Goal: Information Seeking & Learning: Check status

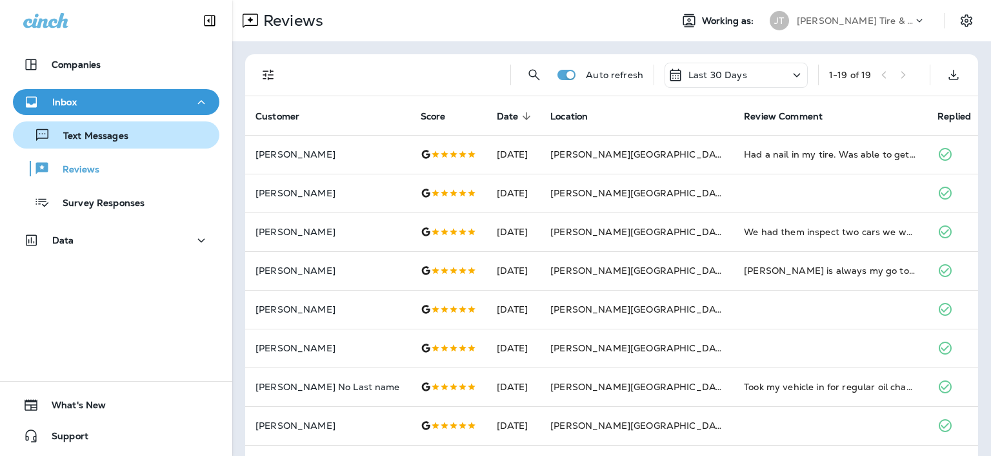
click at [124, 133] on p "Text Messages" at bounding box center [89, 136] width 78 height 12
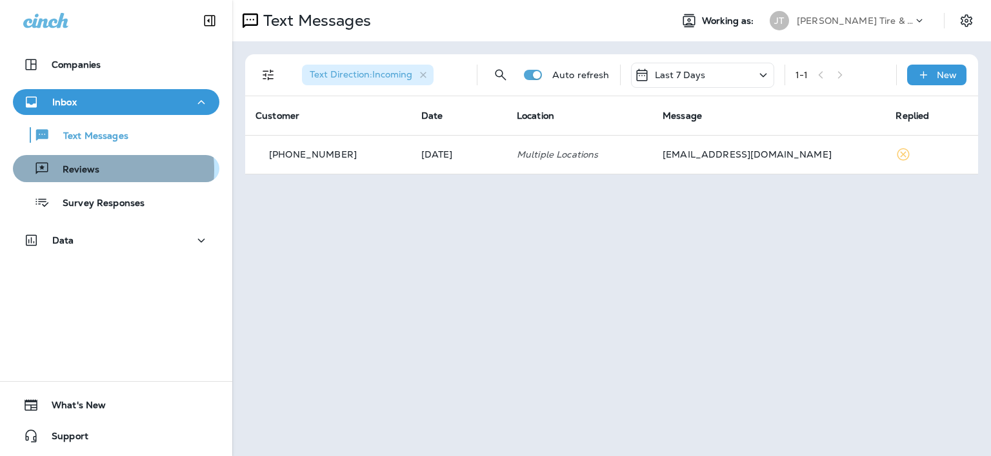
click at [81, 170] on p "Reviews" at bounding box center [75, 170] width 50 height 12
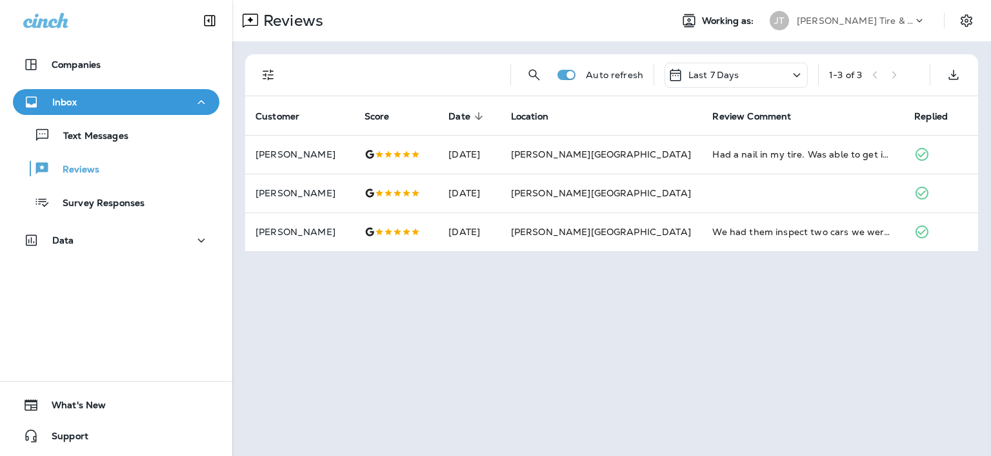
click at [799, 76] on icon at bounding box center [796, 75] width 15 height 16
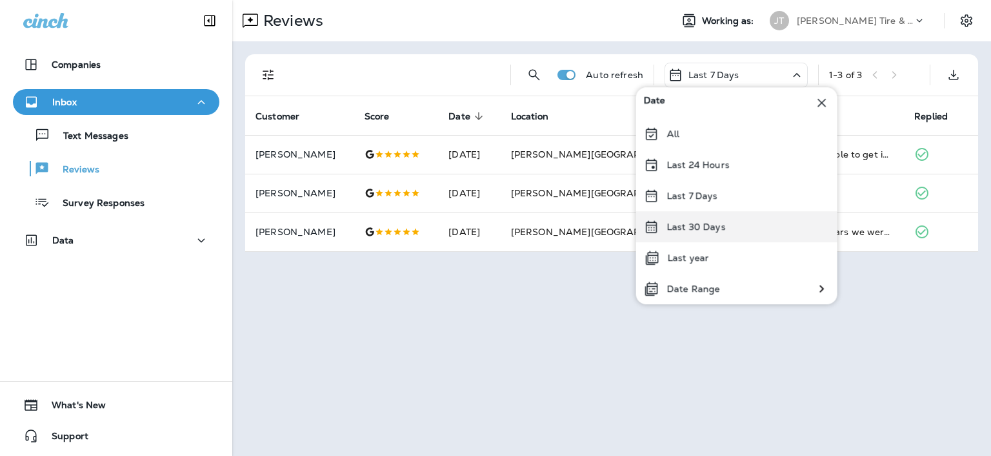
click at [690, 224] on p "Last 30 Days" at bounding box center [696, 226] width 59 height 10
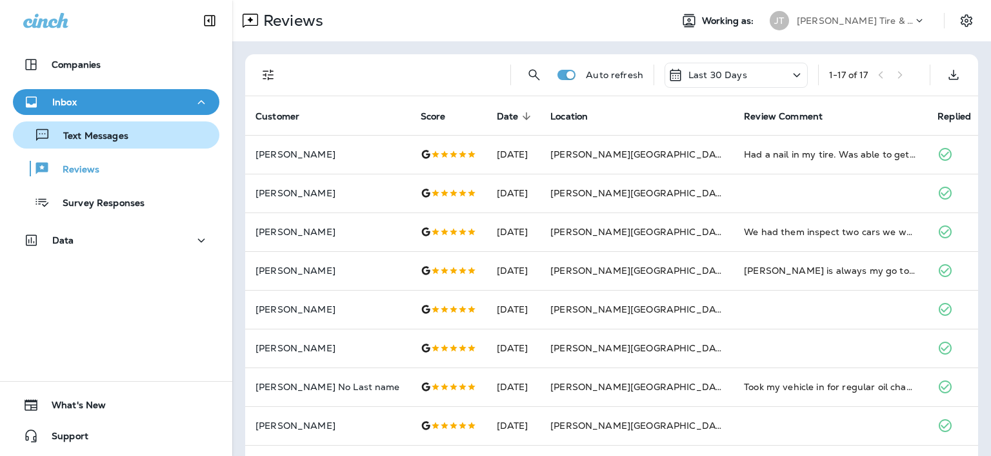
click at [108, 132] on p "Text Messages" at bounding box center [89, 136] width 78 height 12
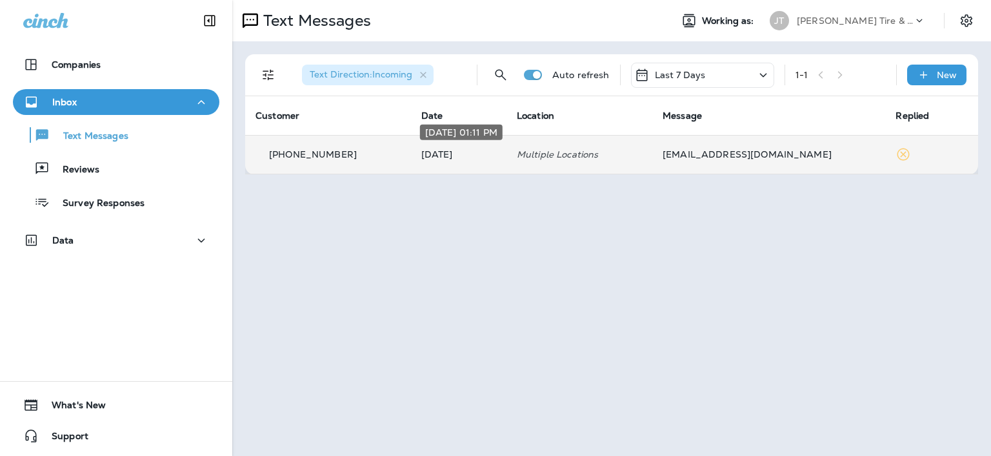
click at [457, 152] on p "[DATE]" at bounding box center [458, 154] width 75 height 10
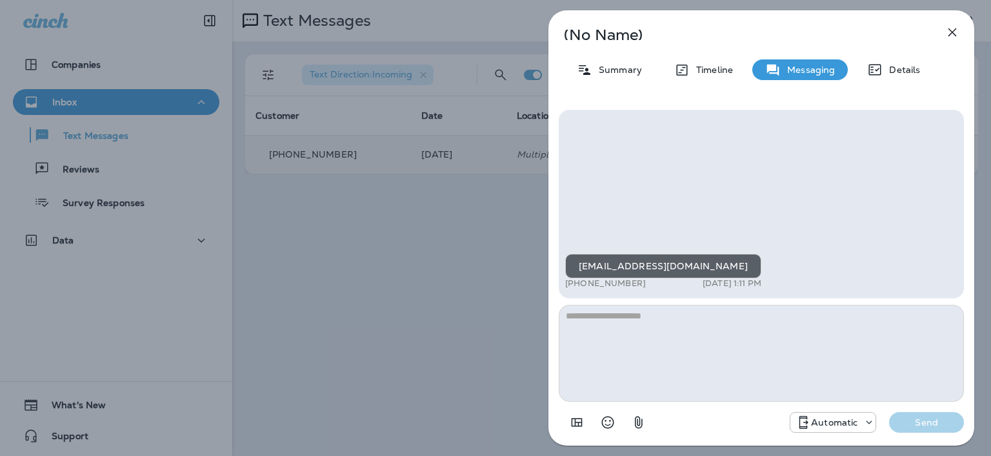
click at [954, 32] on icon "button" at bounding box center [952, 32] width 15 height 15
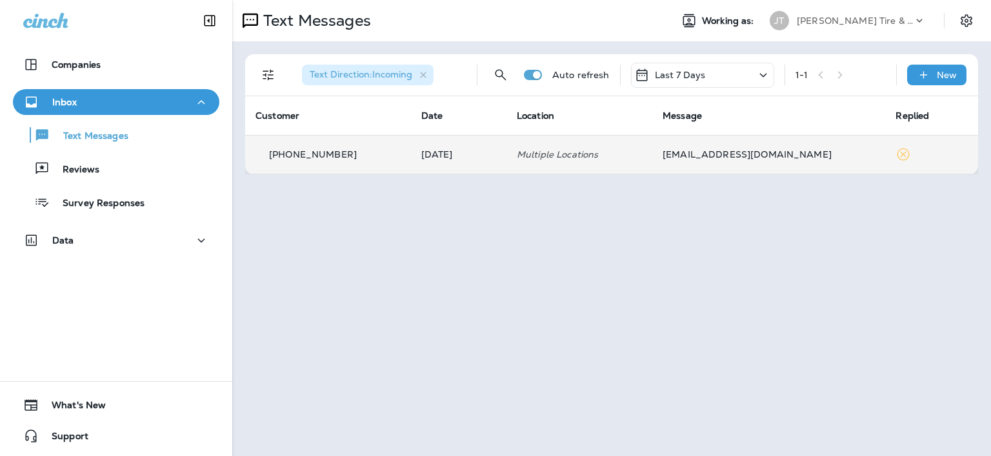
click at [767, 77] on icon at bounding box center [763, 75] width 15 height 16
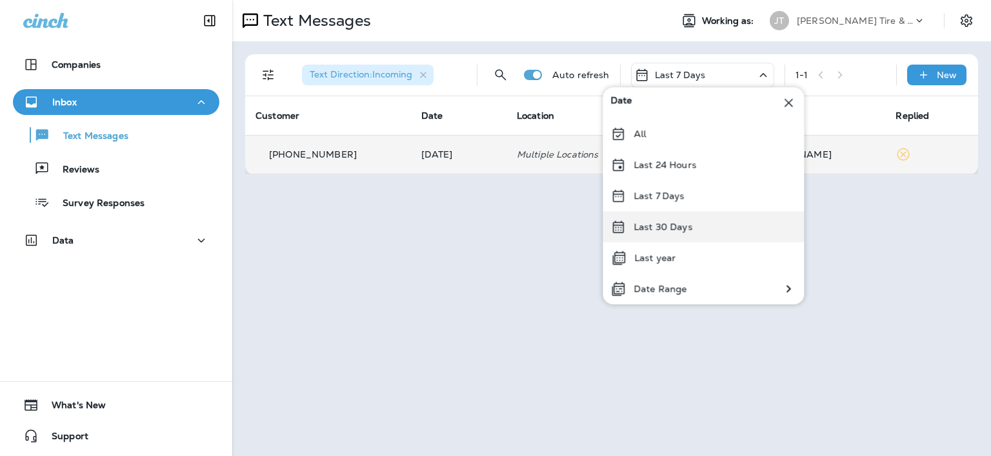
click at [658, 221] on p "Last 30 Days" at bounding box center [663, 226] width 59 height 10
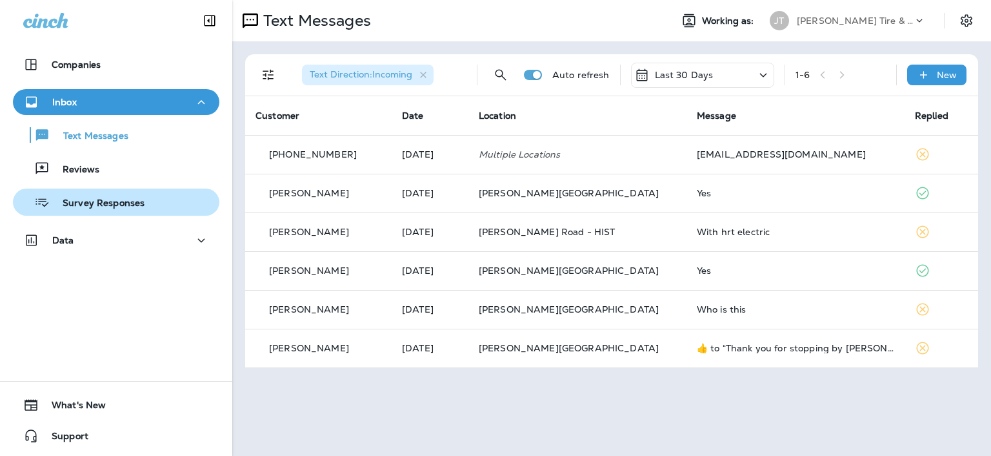
click at [83, 197] on p "Survey Responses" at bounding box center [97, 203] width 95 height 12
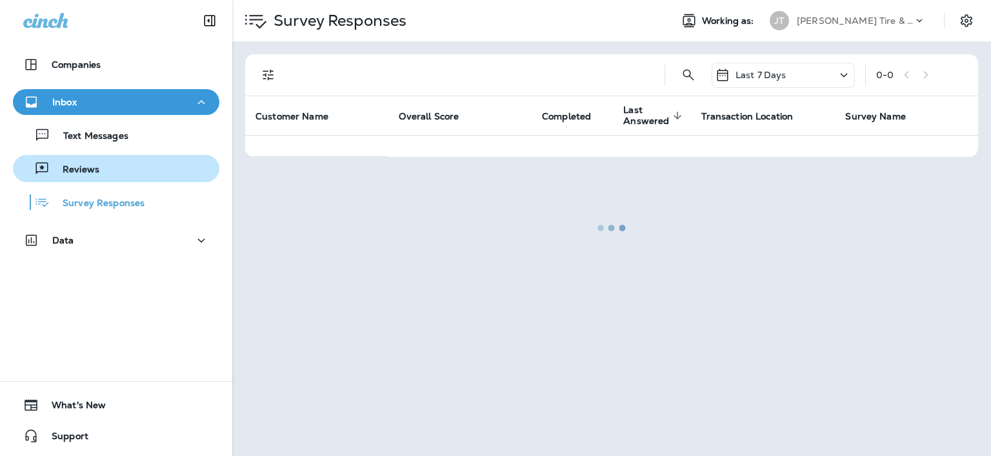
click at [76, 169] on p "Reviews" at bounding box center [75, 170] width 50 height 12
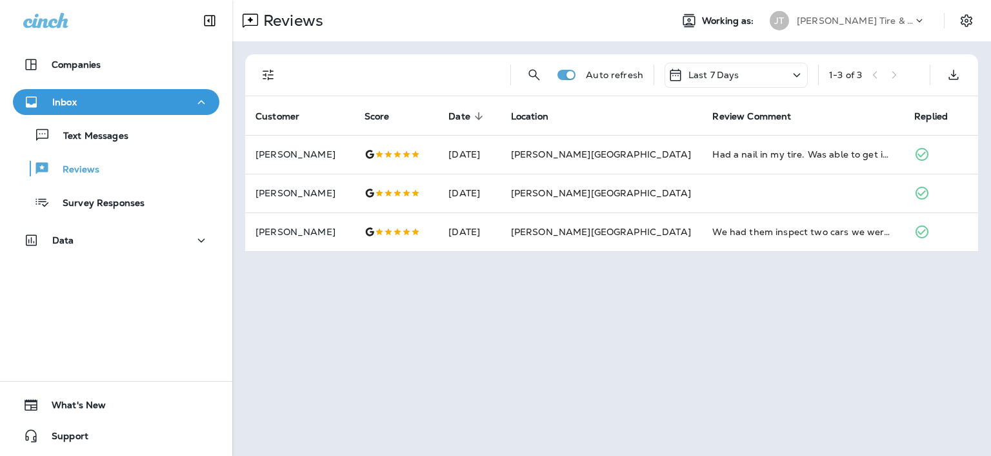
click at [790, 70] on icon at bounding box center [796, 75] width 15 height 16
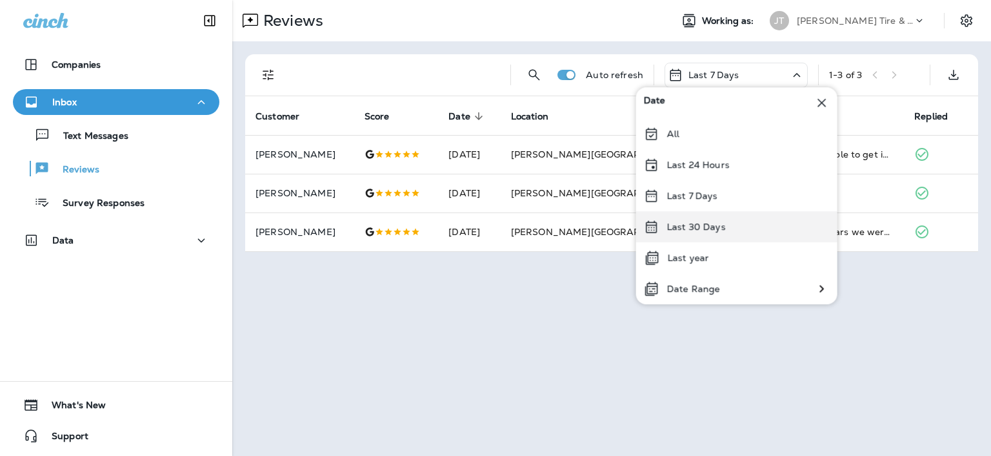
click at [679, 217] on div "Last 30 Days" at bounding box center [736, 226] width 201 height 31
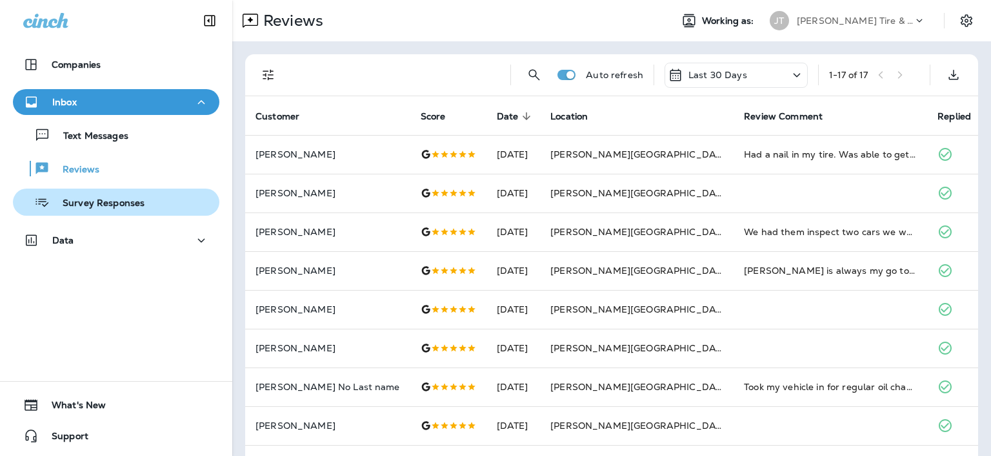
click at [95, 203] on p "Survey Responses" at bounding box center [97, 203] width 95 height 12
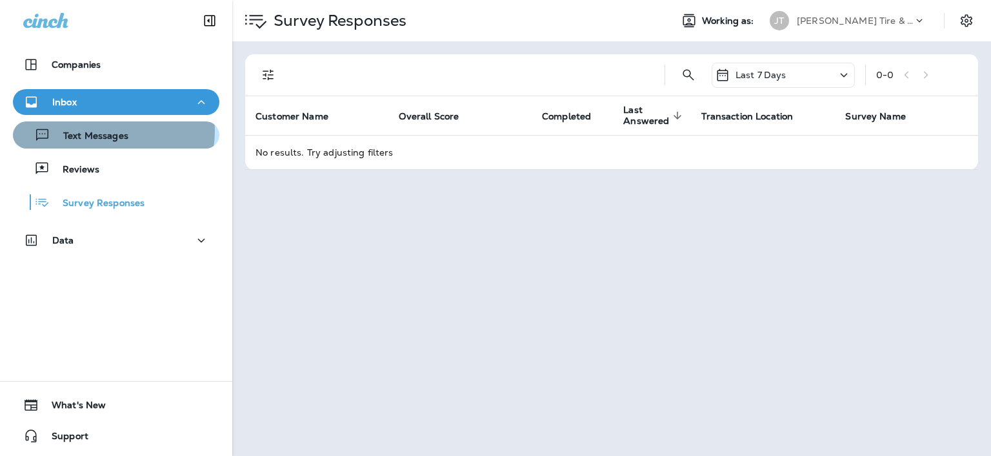
click at [106, 131] on p "Text Messages" at bounding box center [89, 136] width 78 height 12
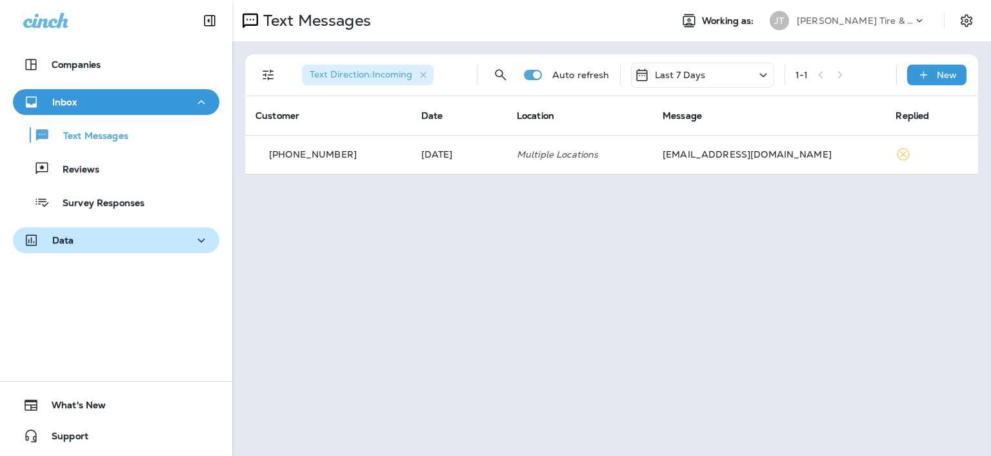
click at [196, 241] on icon "button" at bounding box center [201, 240] width 15 height 16
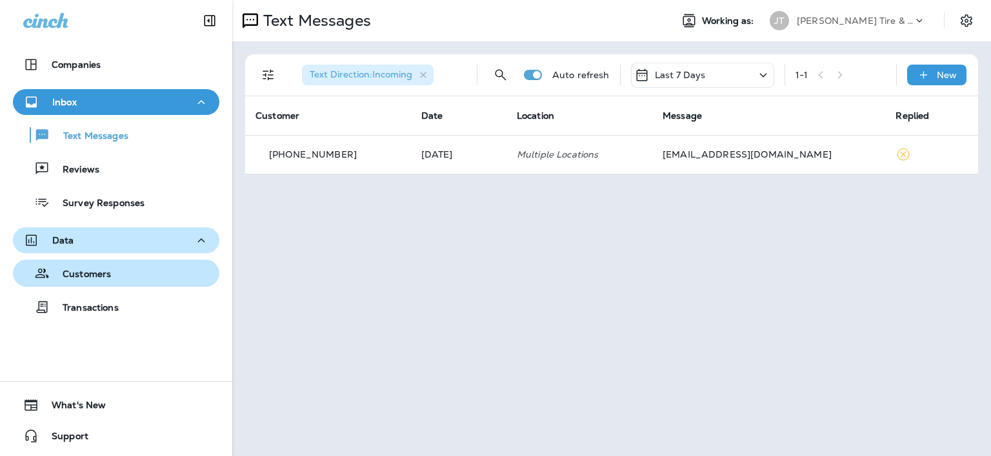
click at [107, 270] on p "Customers" at bounding box center [80, 274] width 61 height 12
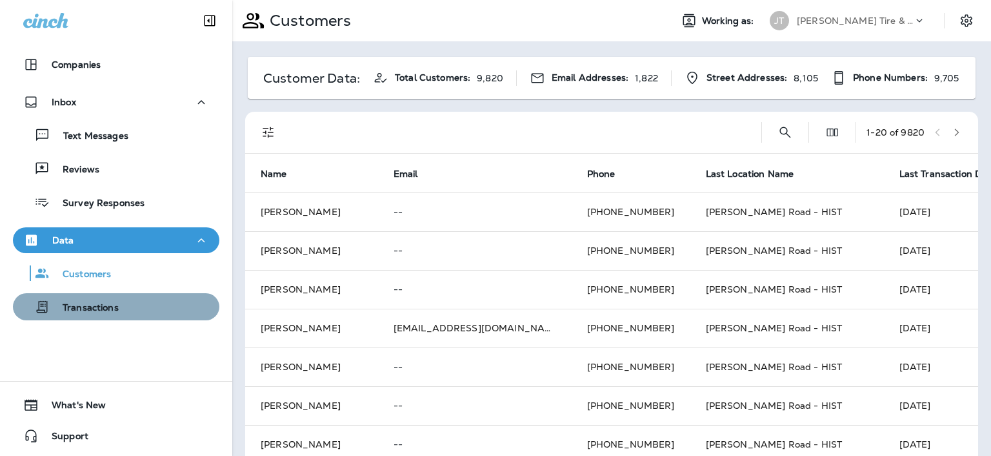
click at [121, 307] on div "Transactions" at bounding box center [116, 306] width 196 height 19
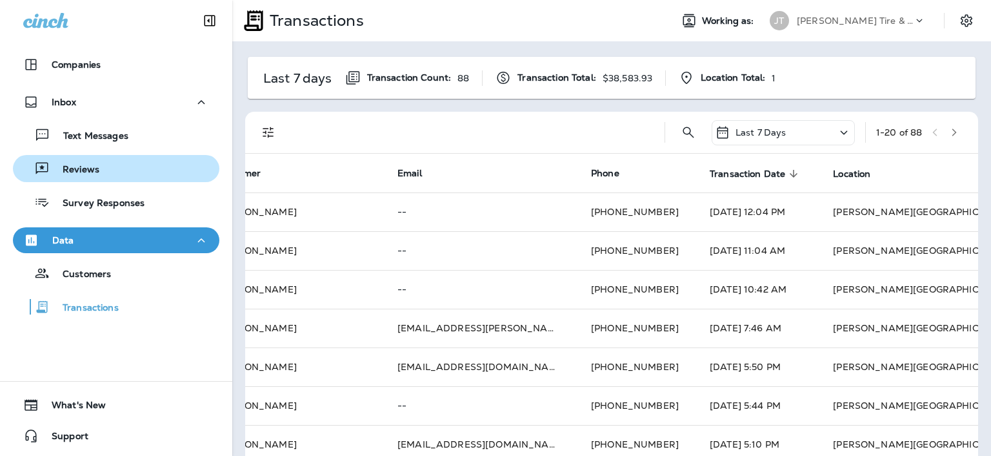
click at [94, 163] on div "Reviews" at bounding box center [58, 168] width 81 height 19
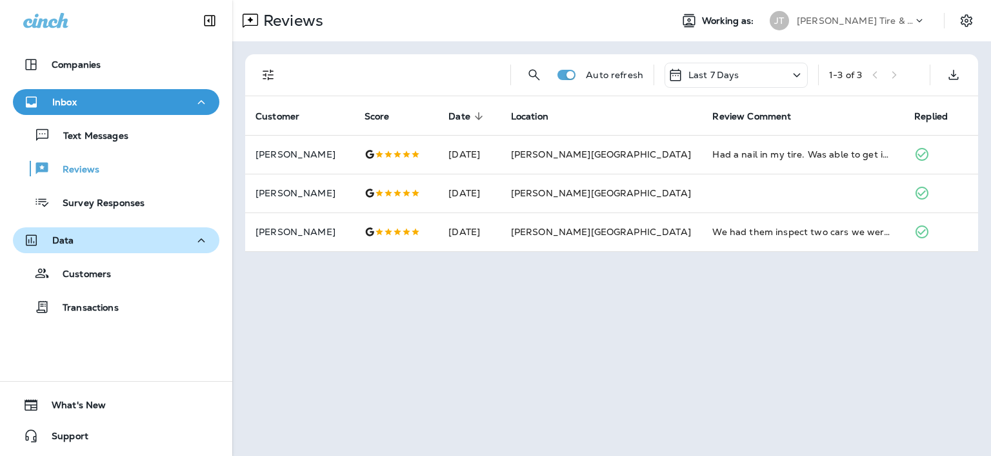
click at [797, 70] on icon at bounding box center [796, 75] width 15 height 16
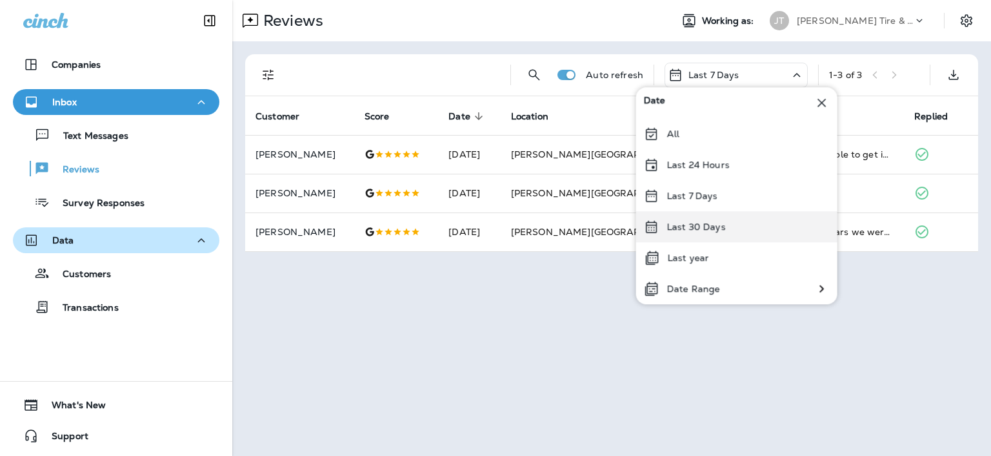
click at [680, 217] on div "Last 30 Days" at bounding box center [736, 226] width 201 height 31
